Goal: Information Seeking & Learning: Learn about a topic

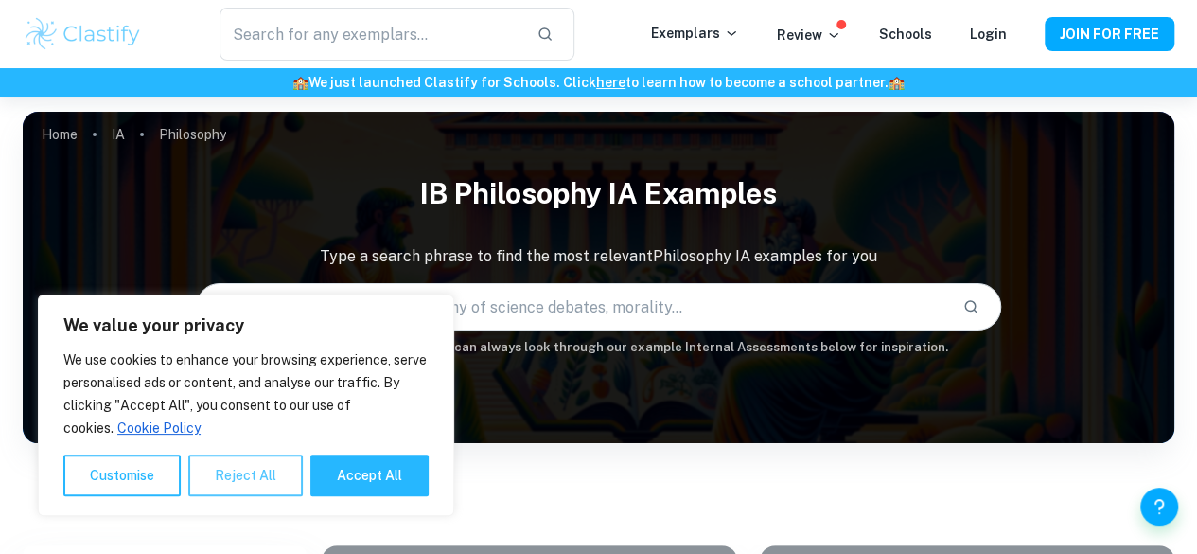
click at [229, 477] on button "Reject All" at bounding box center [245, 475] width 115 height 42
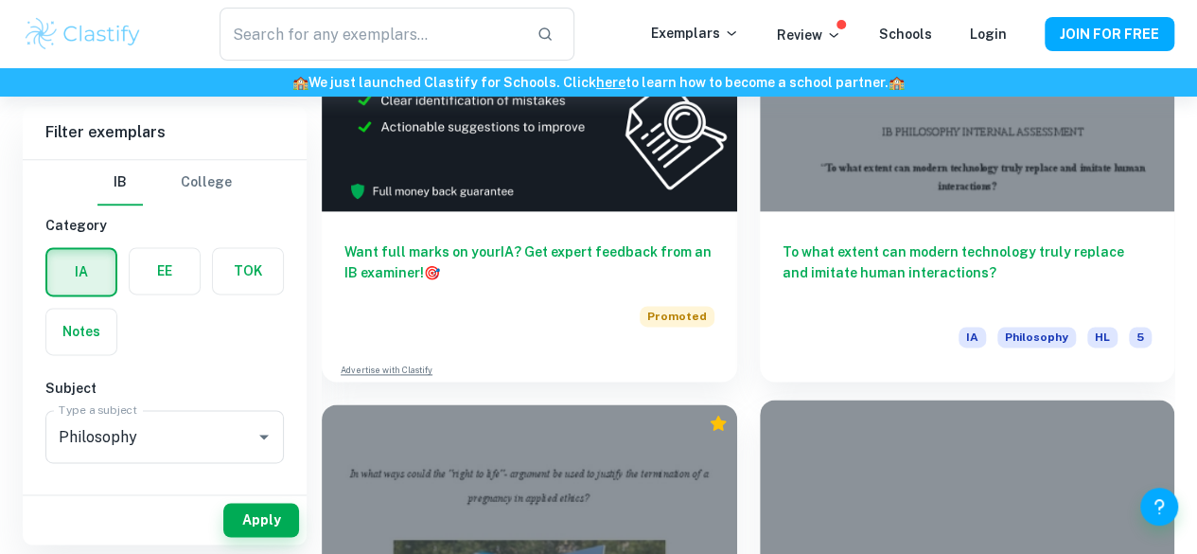
scroll to position [1151, 0]
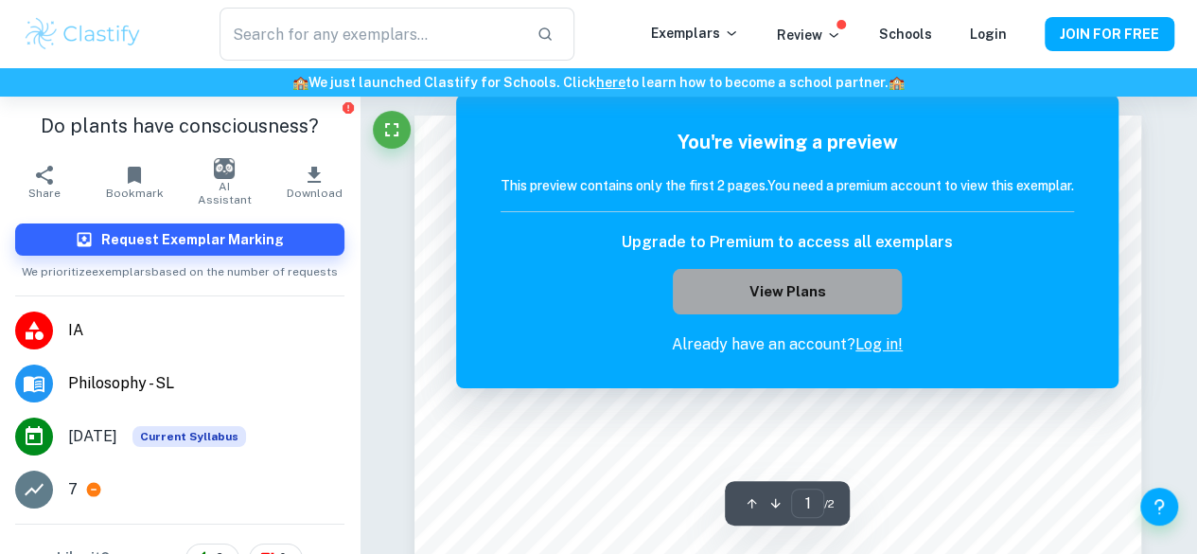
click at [820, 290] on button "View Plans" at bounding box center [787, 291] width 229 height 45
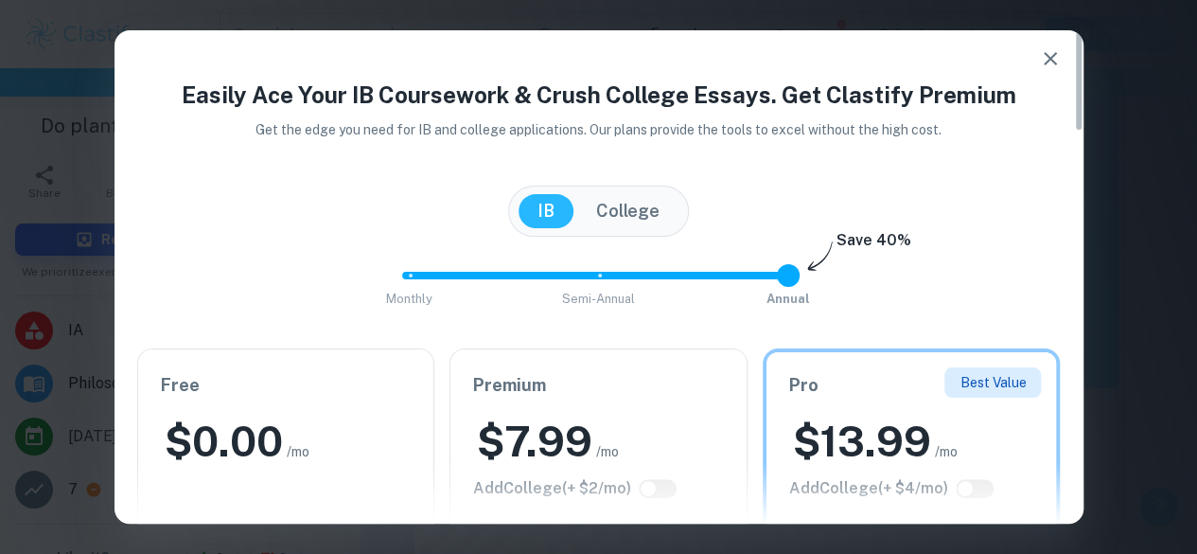
click at [1047, 54] on icon "button" at bounding box center [1050, 58] width 23 height 23
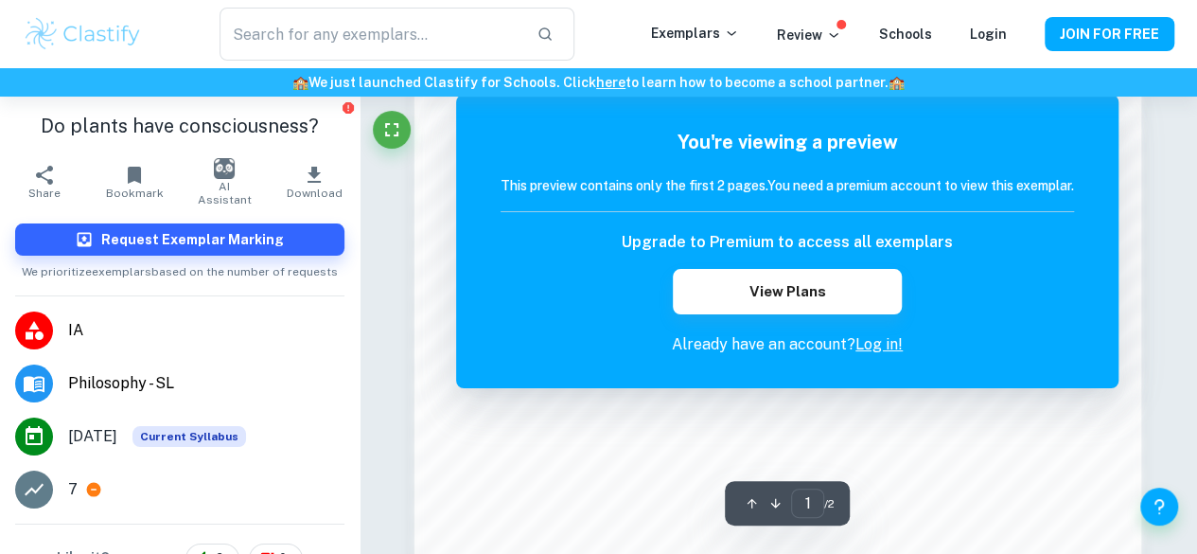
scroll to position [1482, 0]
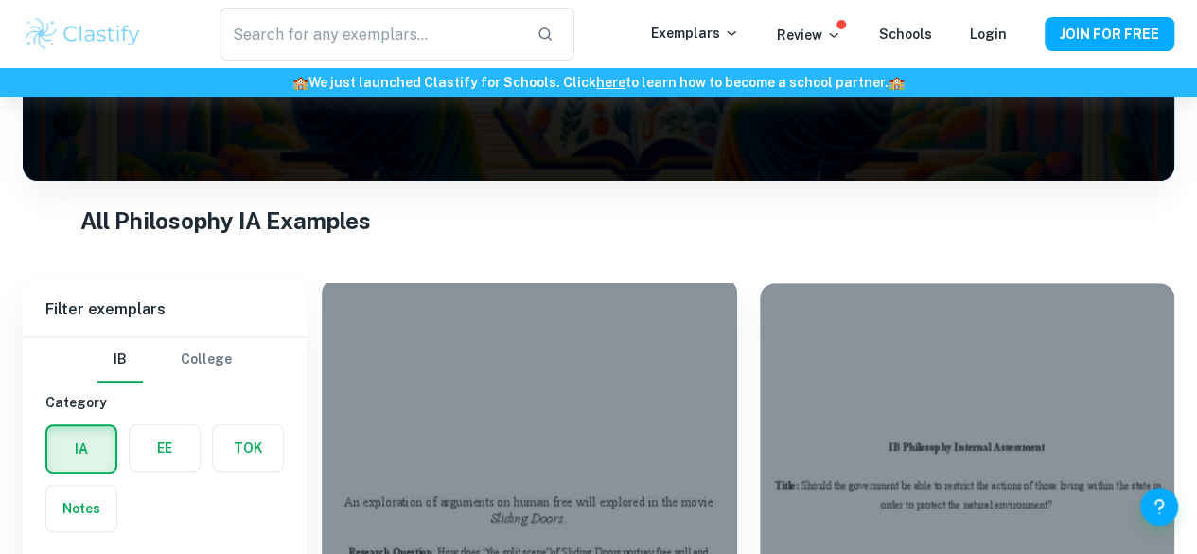
scroll to position [412, 0]
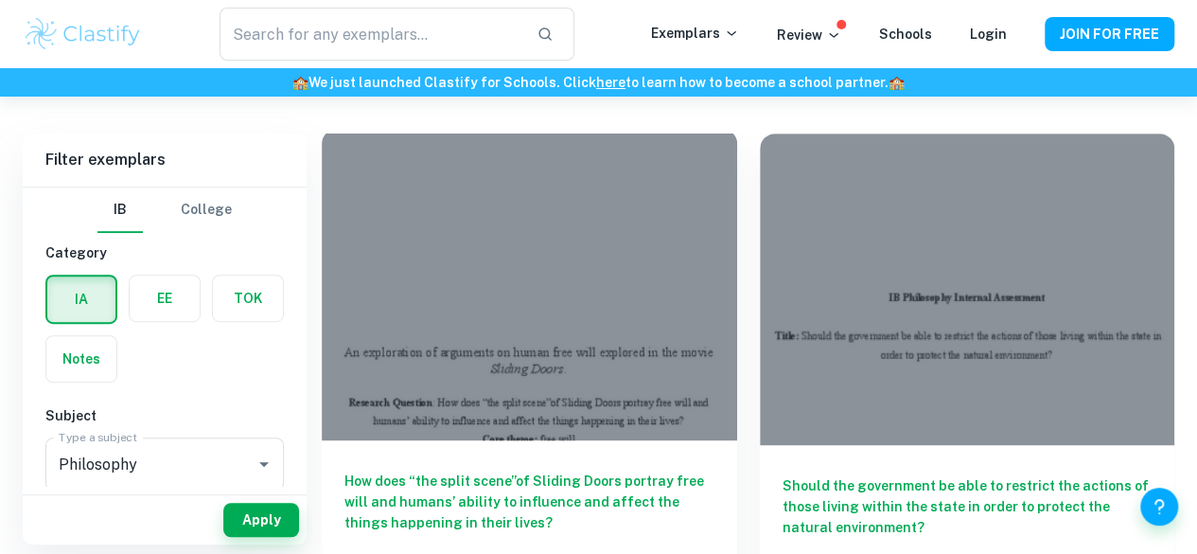
click at [517, 200] on div at bounding box center [530, 284] width 416 height 311
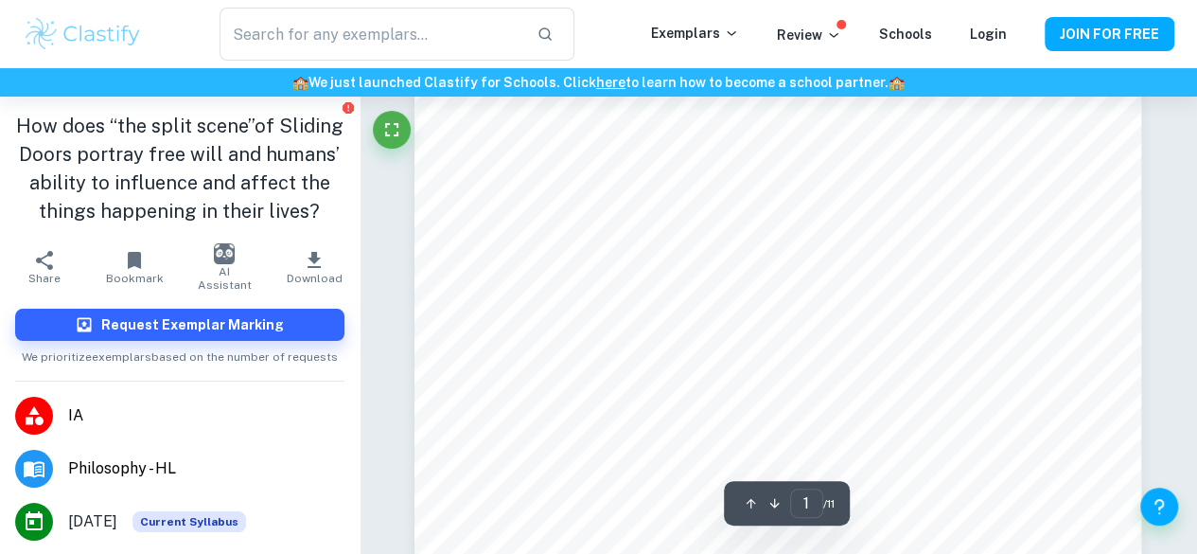
scroll to position [293, 0]
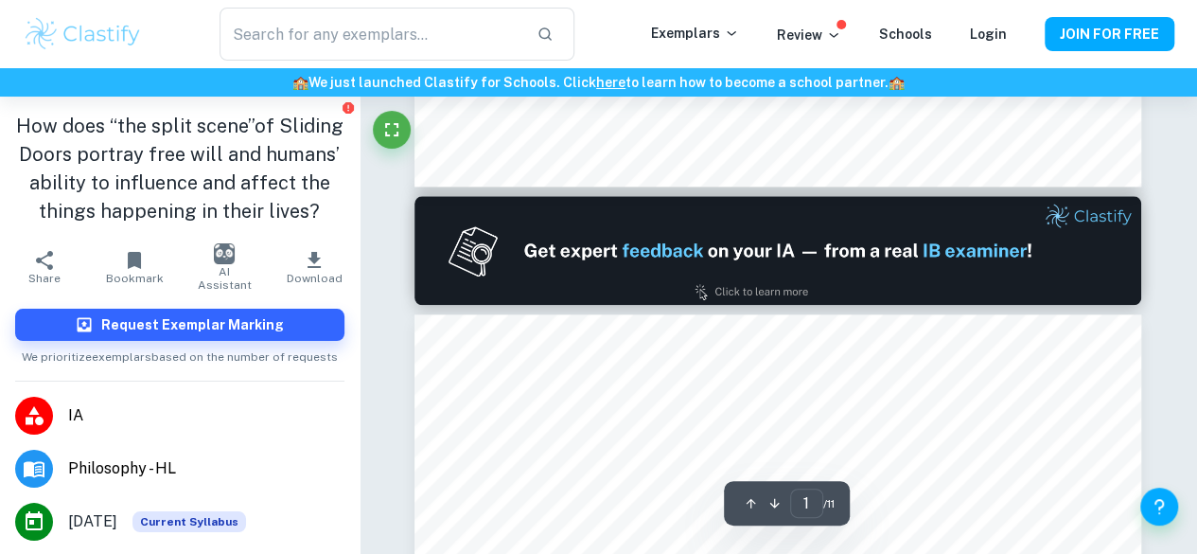
type input "2"
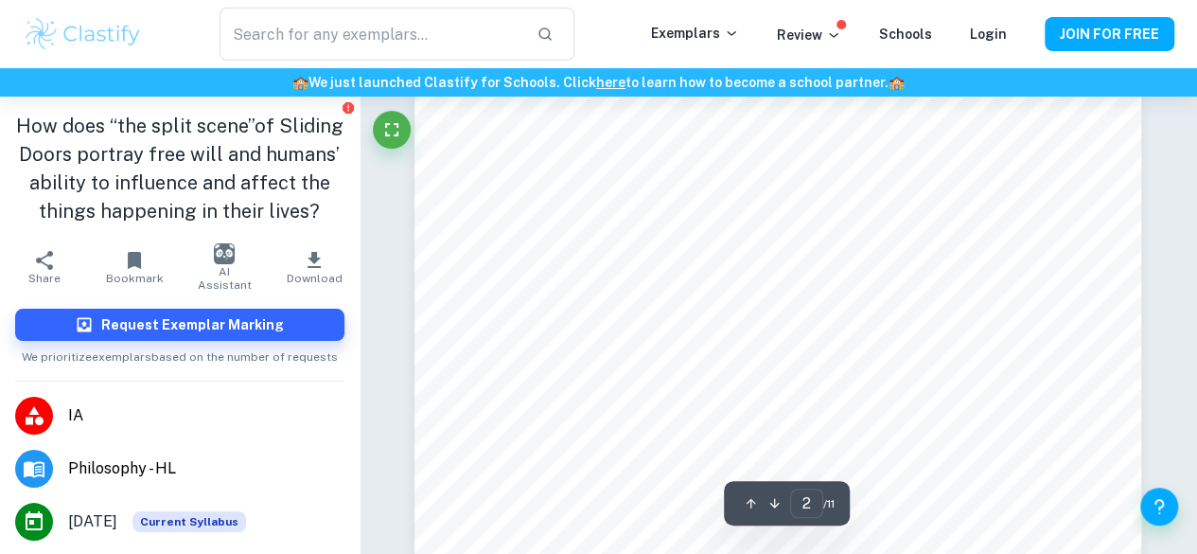
scroll to position [1227, 0]
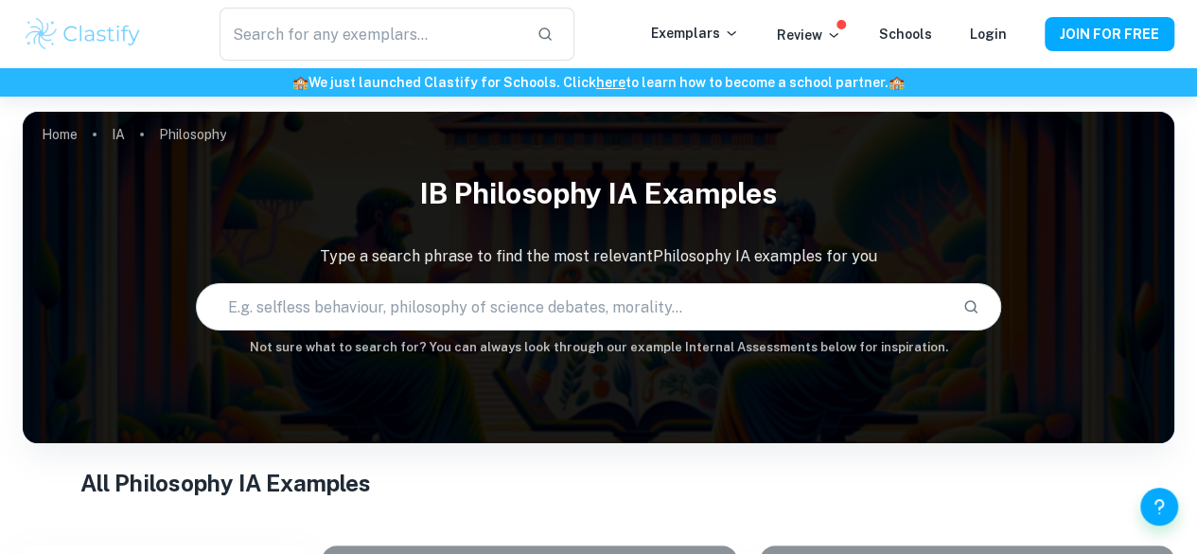
scroll to position [580, 0]
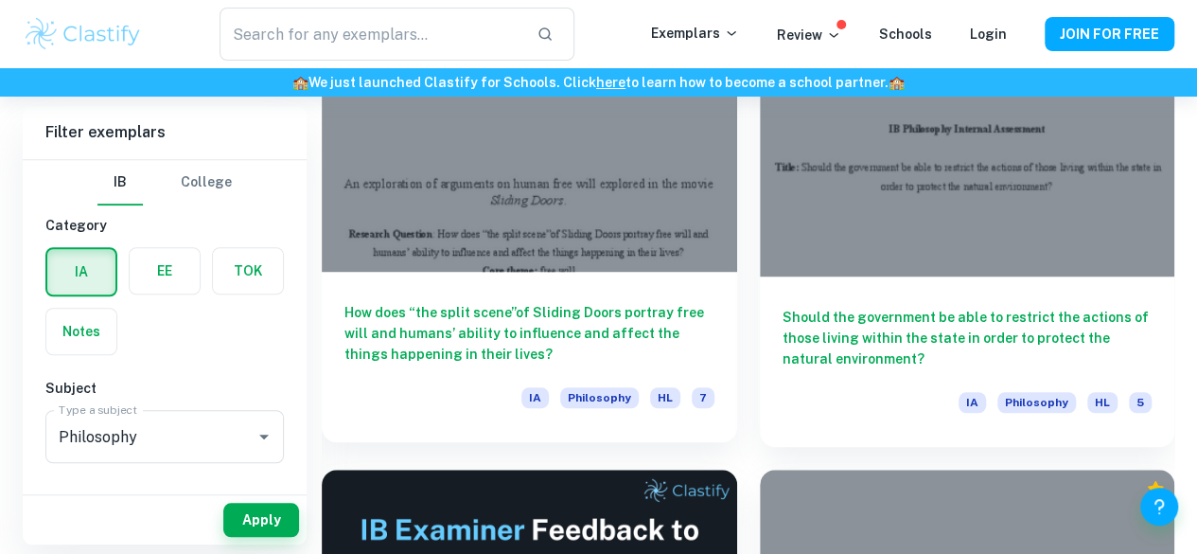
click at [650, 387] on span "HL" at bounding box center [665, 397] width 30 height 21
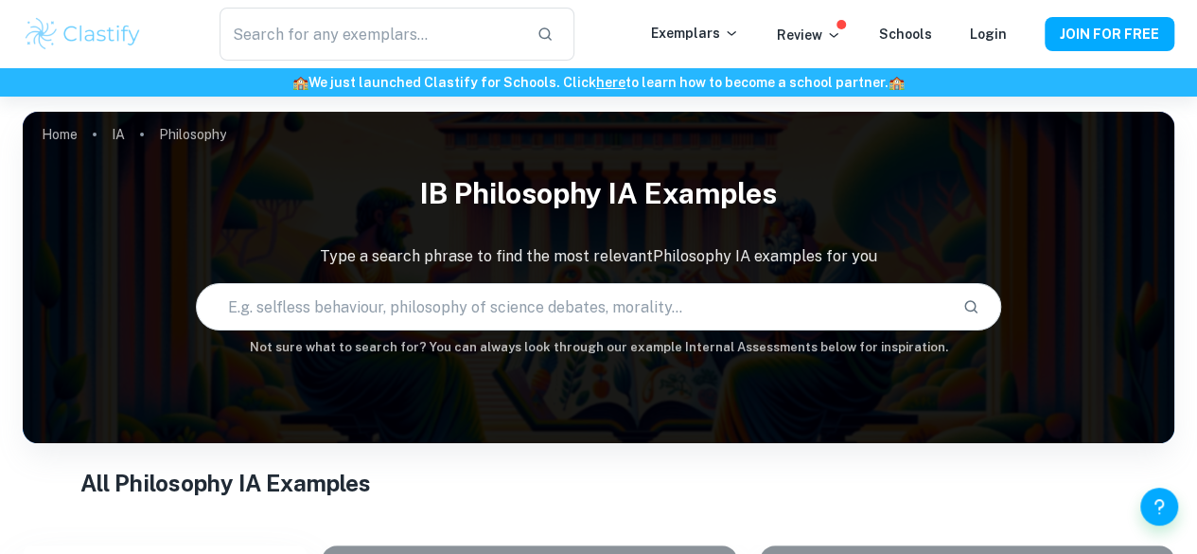
scroll to position [580, 0]
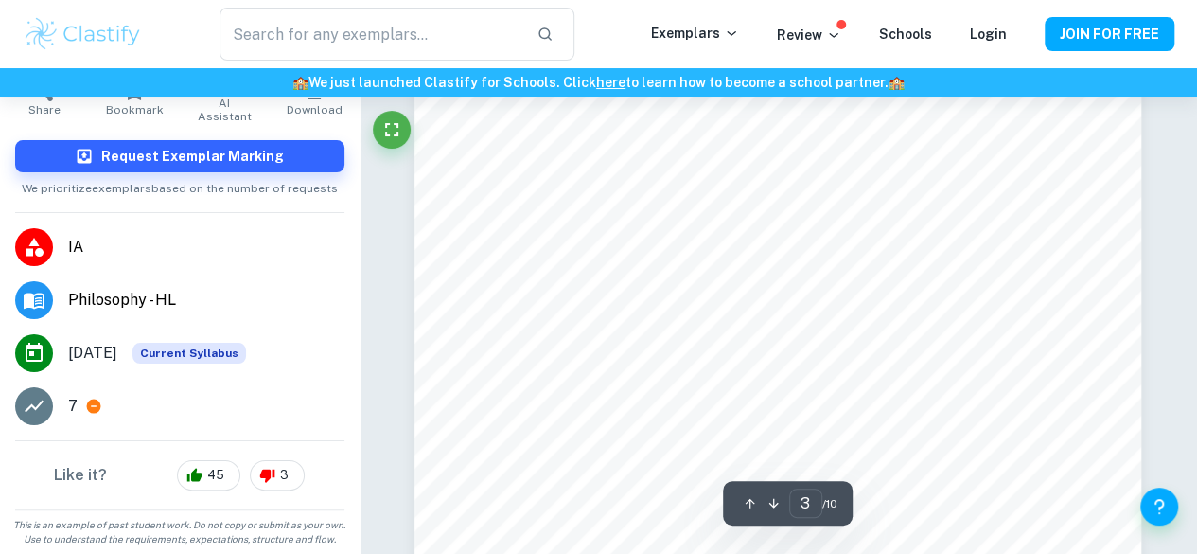
scroll to position [2736, 0]
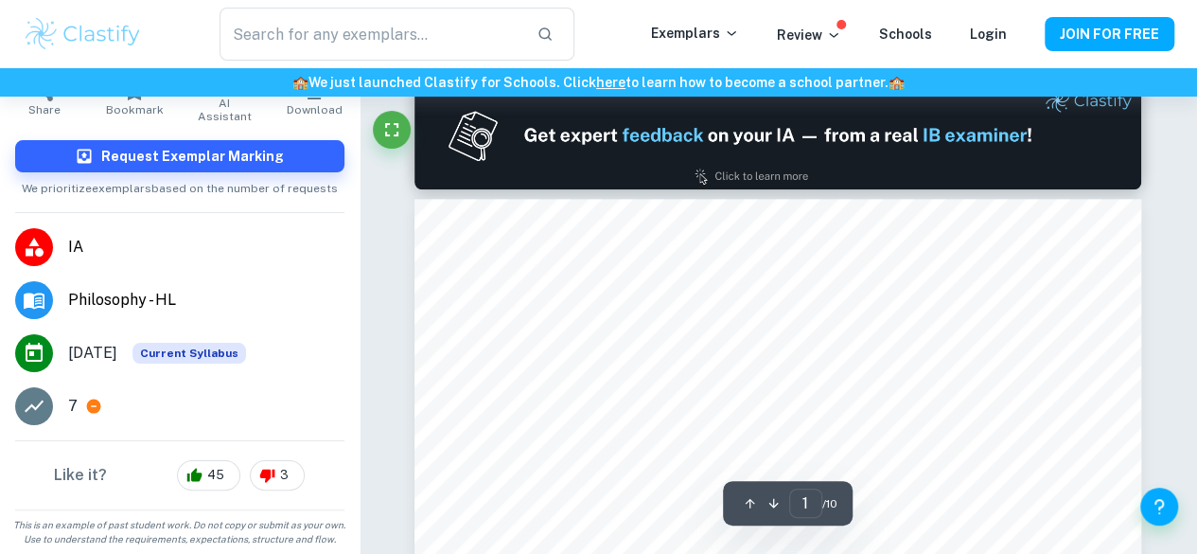
type input "2"
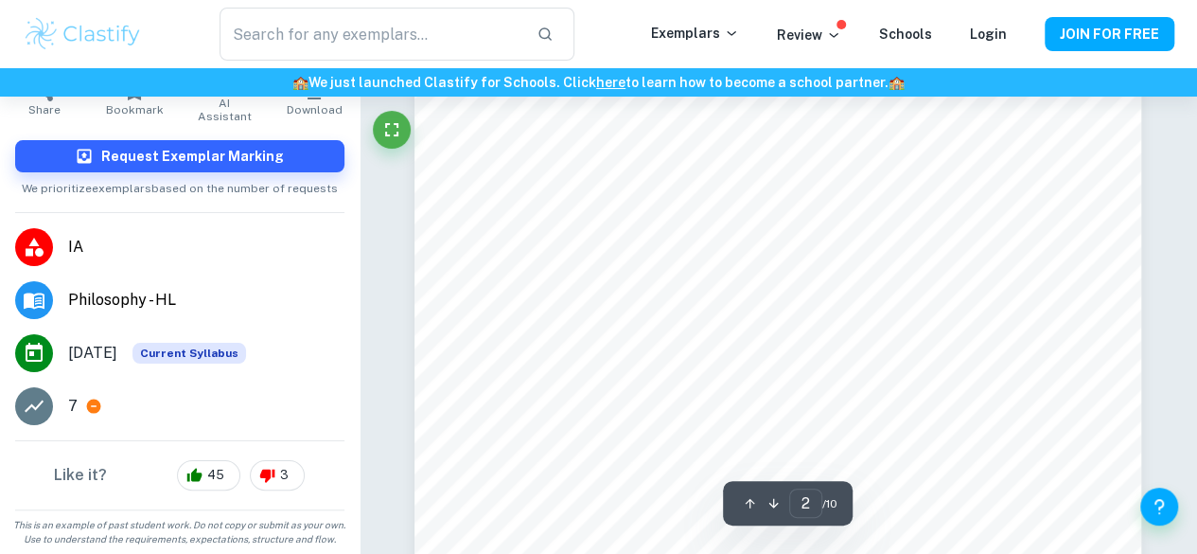
scroll to position [1510, 0]
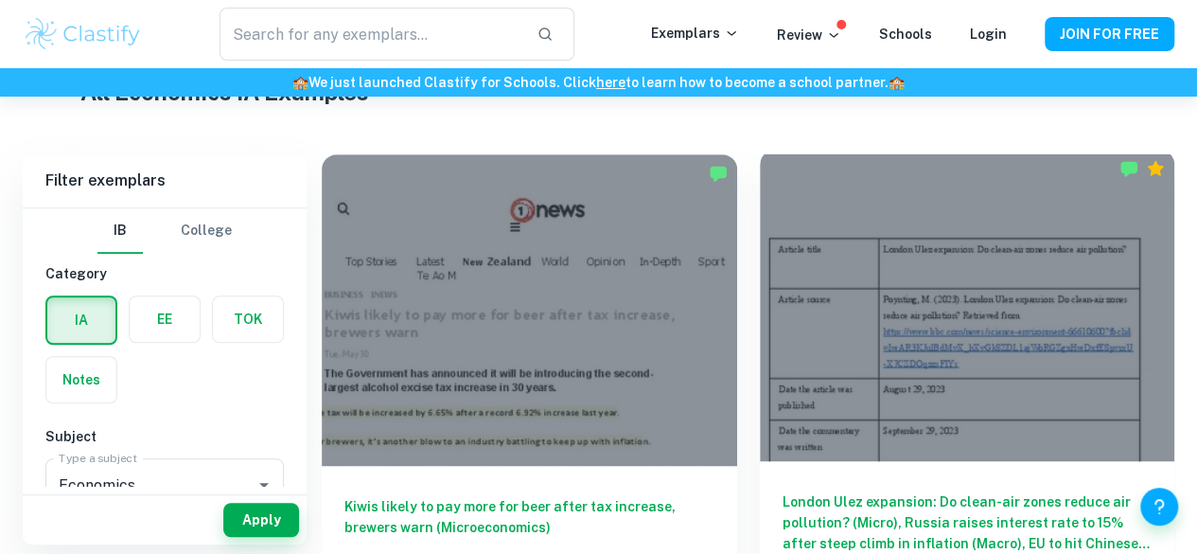
scroll to position [484, 0]
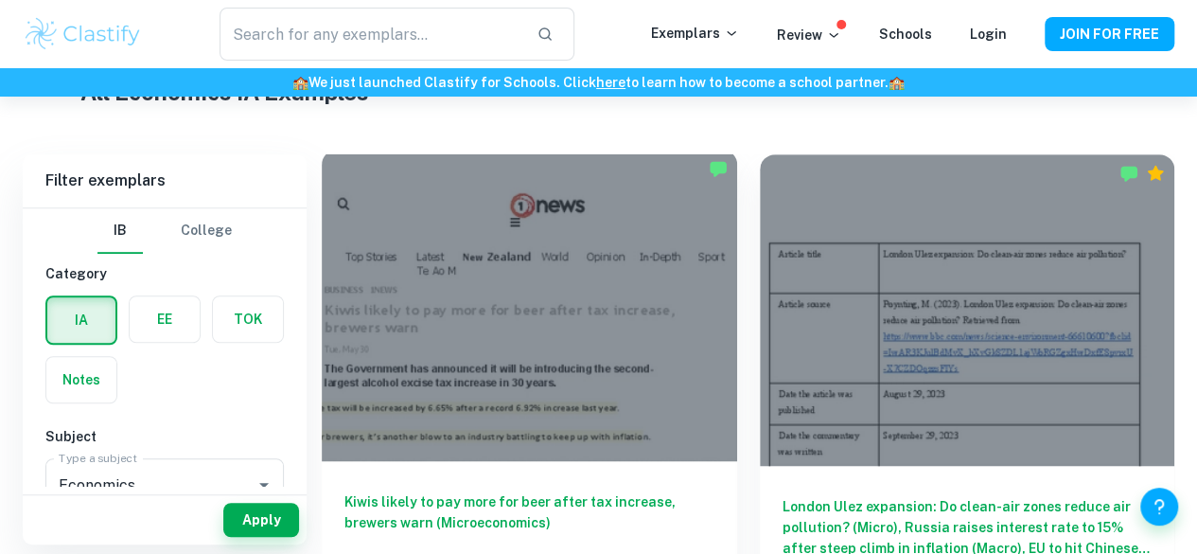
click at [503, 291] on div at bounding box center [530, 305] width 416 height 311
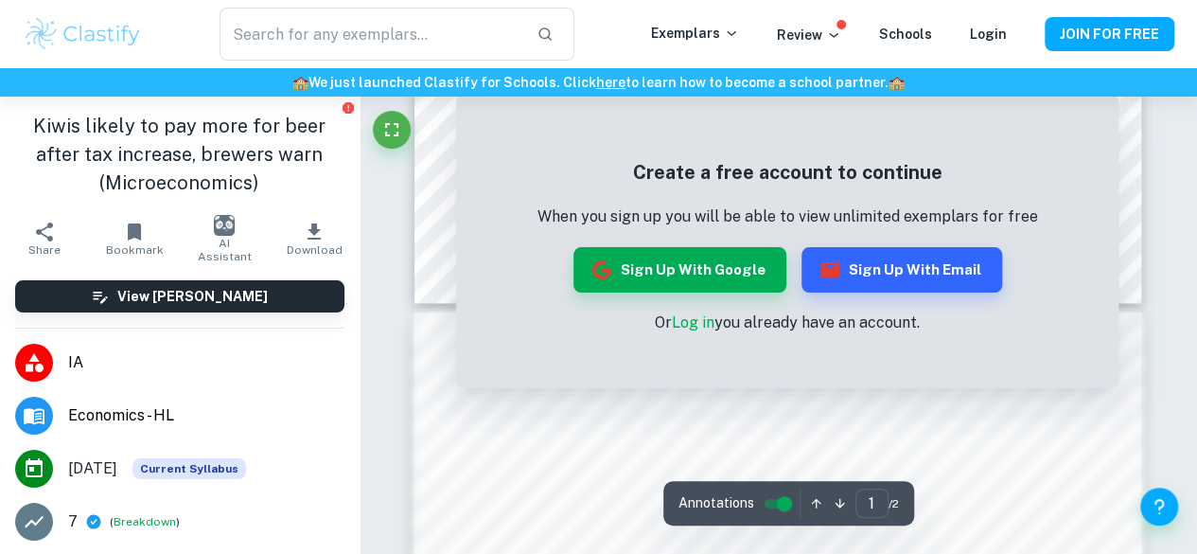
scroll to position [1757, 0]
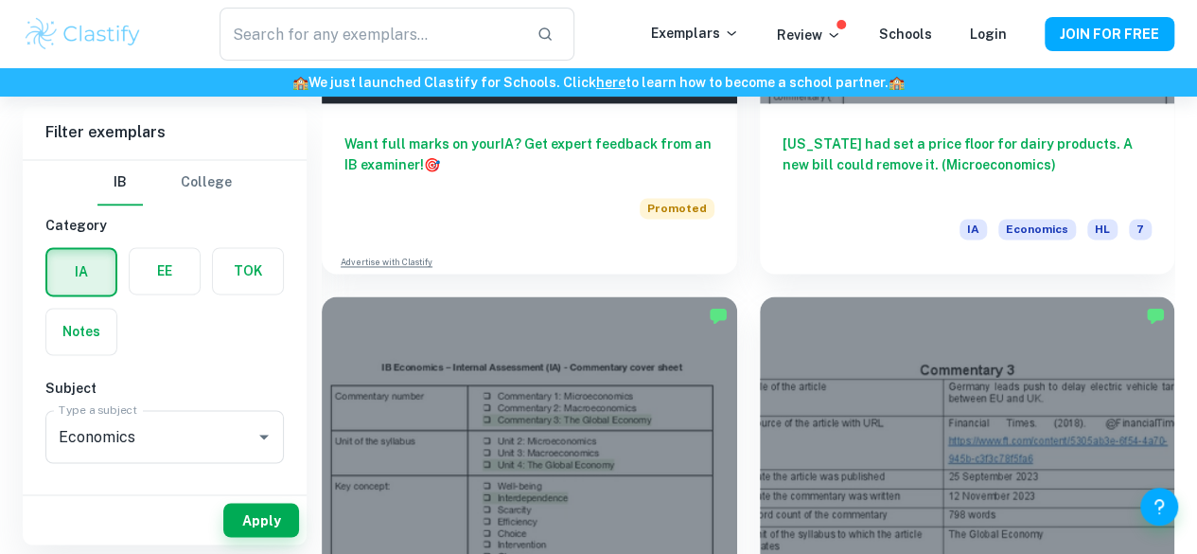
scroll to position [1341, 0]
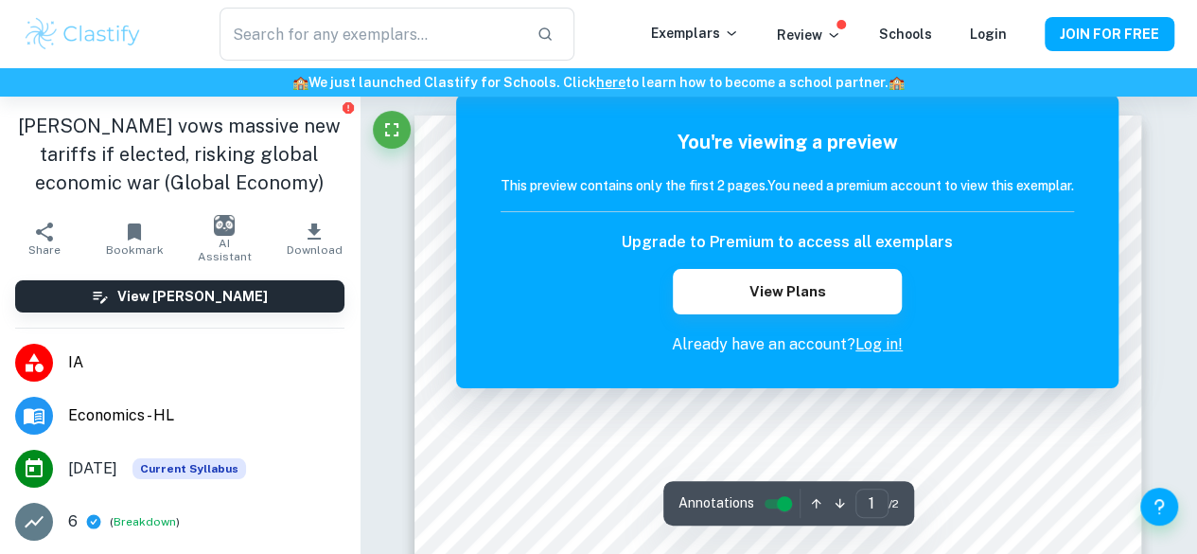
scroll to position [126, 0]
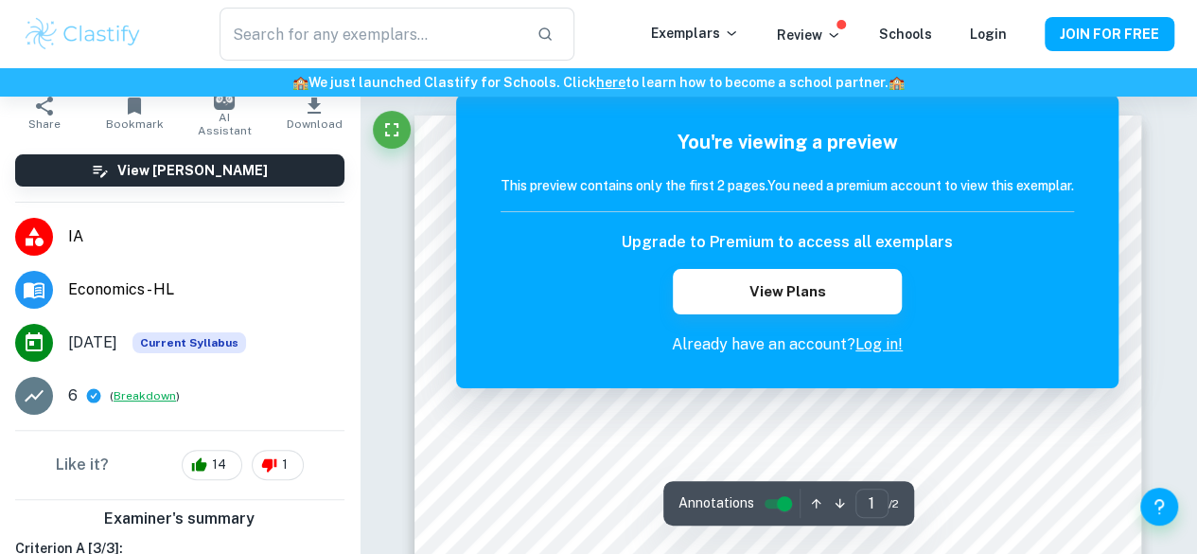
click at [141, 395] on button "Breakdown" at bounding box center [145, 395] width 62 height 17
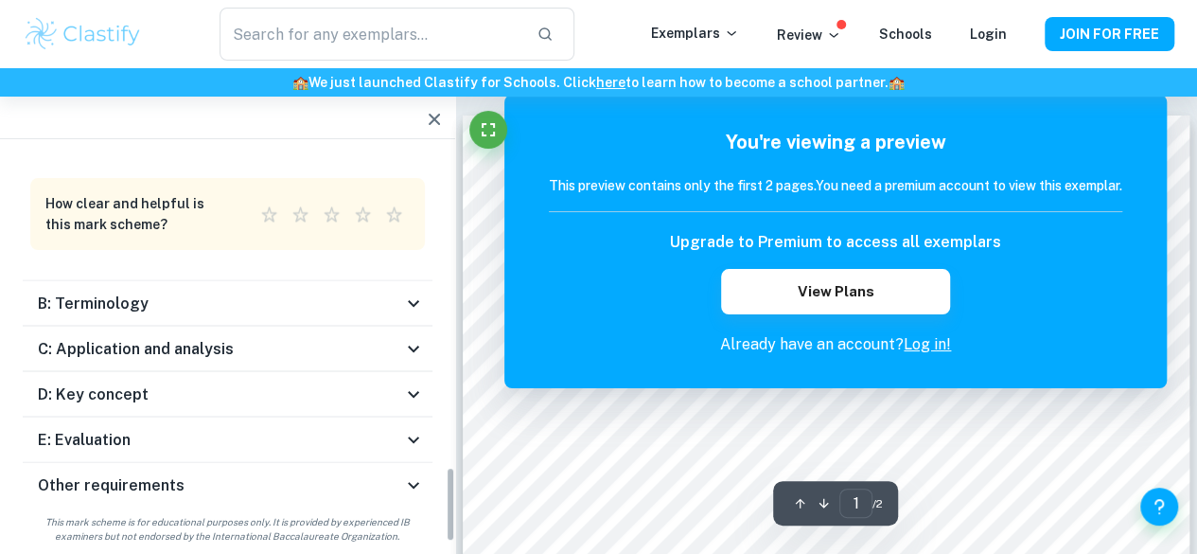
scroll to position [1659, 0]
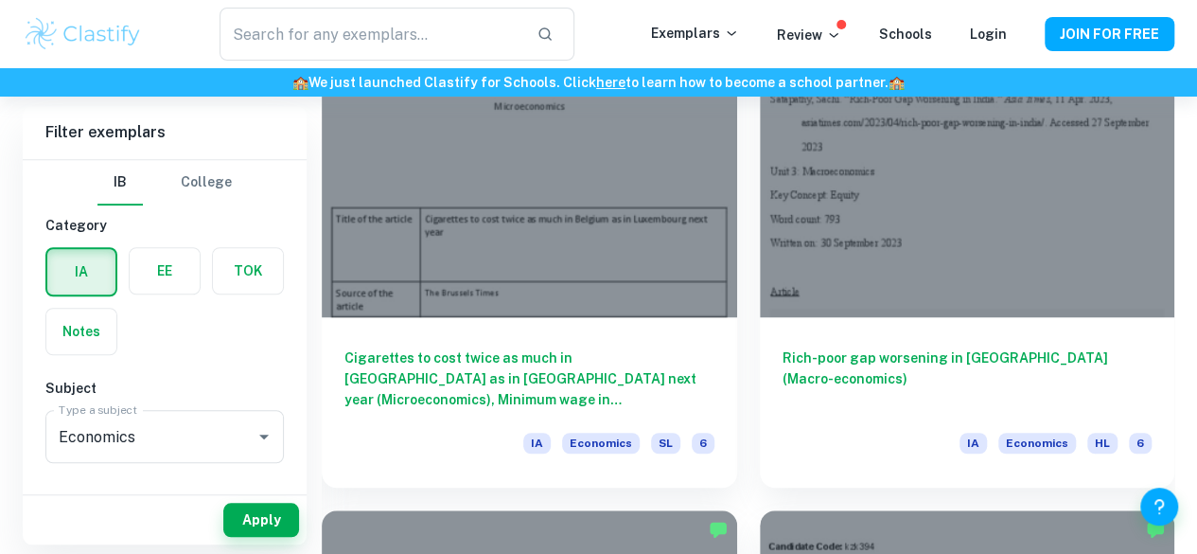
scroll to position [4166, 0]
